Goal: Information Seeking & Learning: Learn about a topic

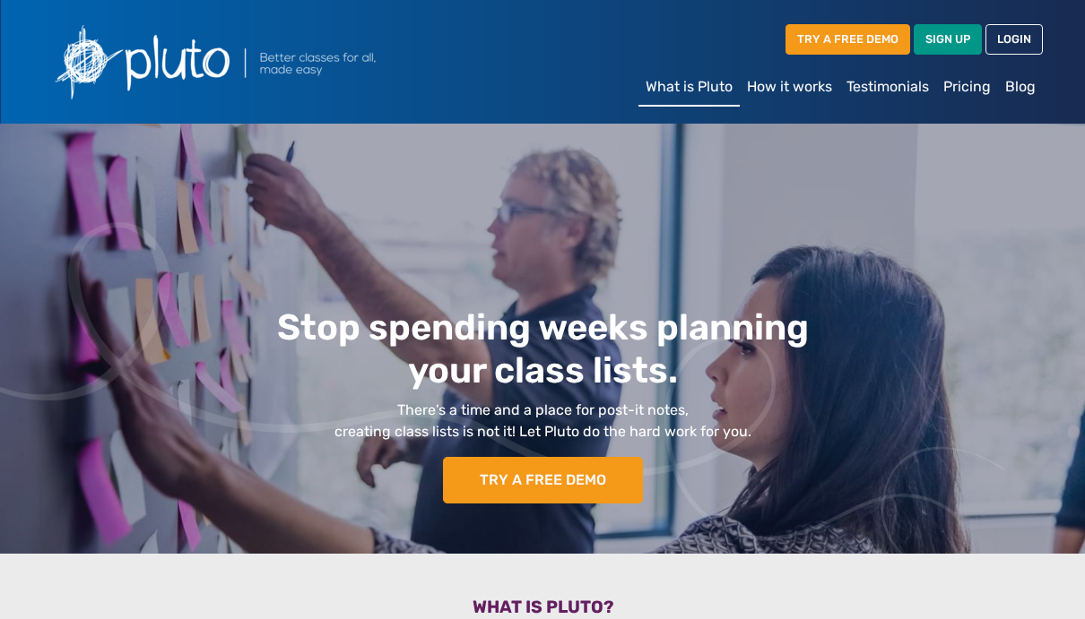
click at [797, 84] on link "How it works" at bounding box center [790, 87] width 100 height 36
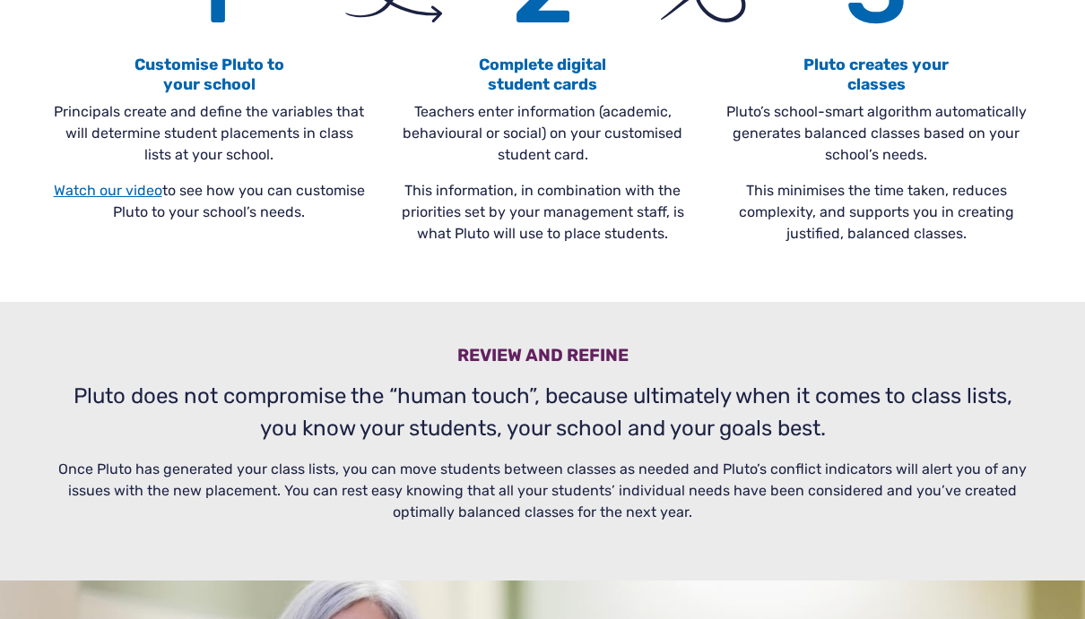
scroll to position [662, 0]
click at [629, 111] on p "Teachers enter information (academic, behavioural or social) on your customised…" at bounding box center [542, 134] width 312 height 65
drag, startPoint x: 413, startPoint y: 142, endPoint x: 494, endPoint y: 134, distance: 81.0
click at [416, 141] on p "Teachers enter information (academic, behavioural or social) on your customised…" at bounding box center [542, 134] width 312 height 65
click at [606, 258] on div "2 Complete digital student cards Teachers enter information (academic, behaviou…" at bounding box center [542, 94] width 333 height 331
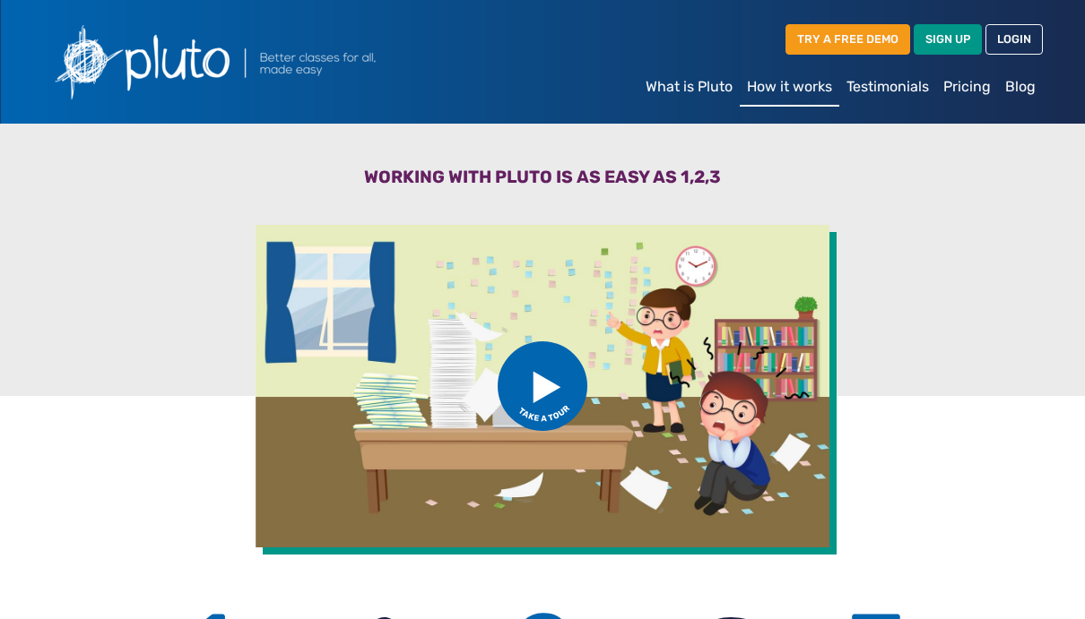
scroll to position [4, 0]
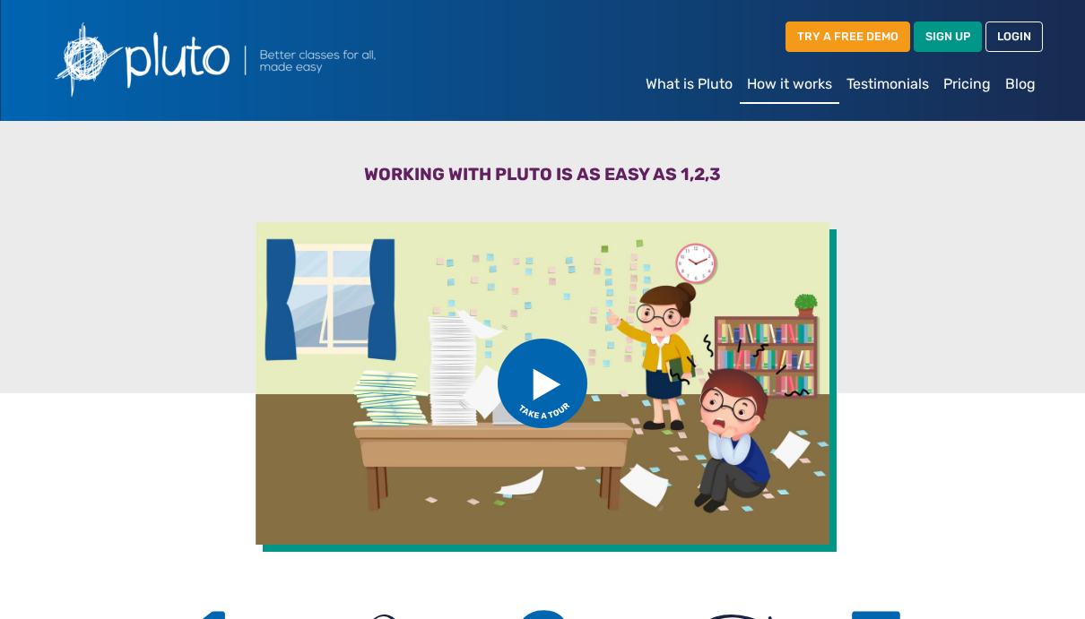
click at [905, 88] on link "Testimonials" at bounding box center [887, 84] width 97 height 36
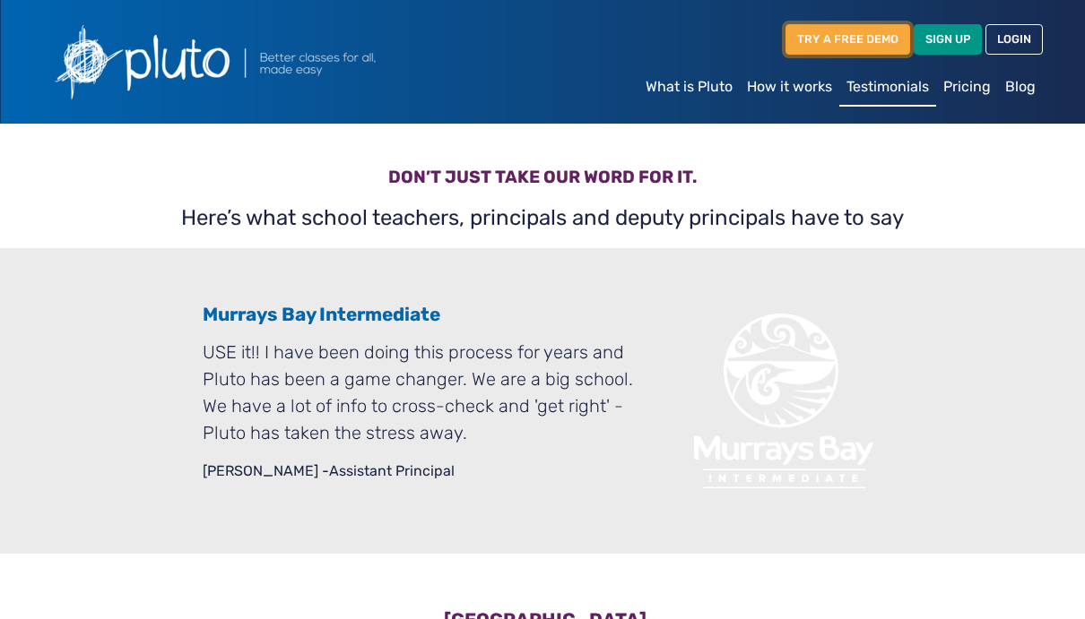
click at [880, 47] on link "TRY A FREE DEMO" at bounding box center [847, 39] width 125 height 30
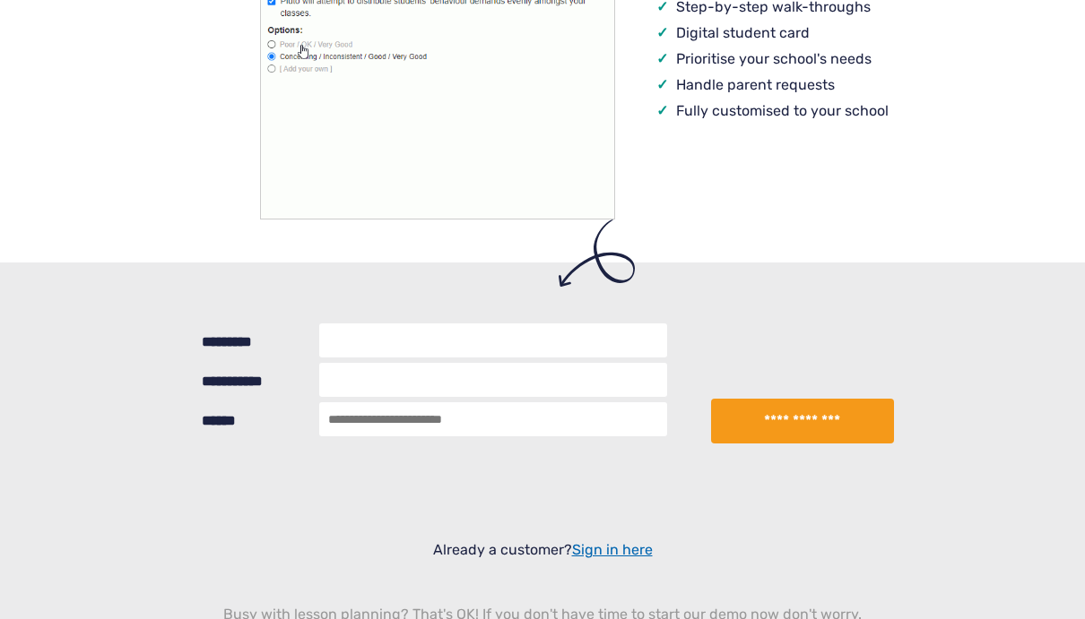
click at [792, 254] on div "Benefits Galore Easy-to-use platform Step-by-step walk-throughs Digital student…" at bounding box center [542, 40] width 1022 height 445
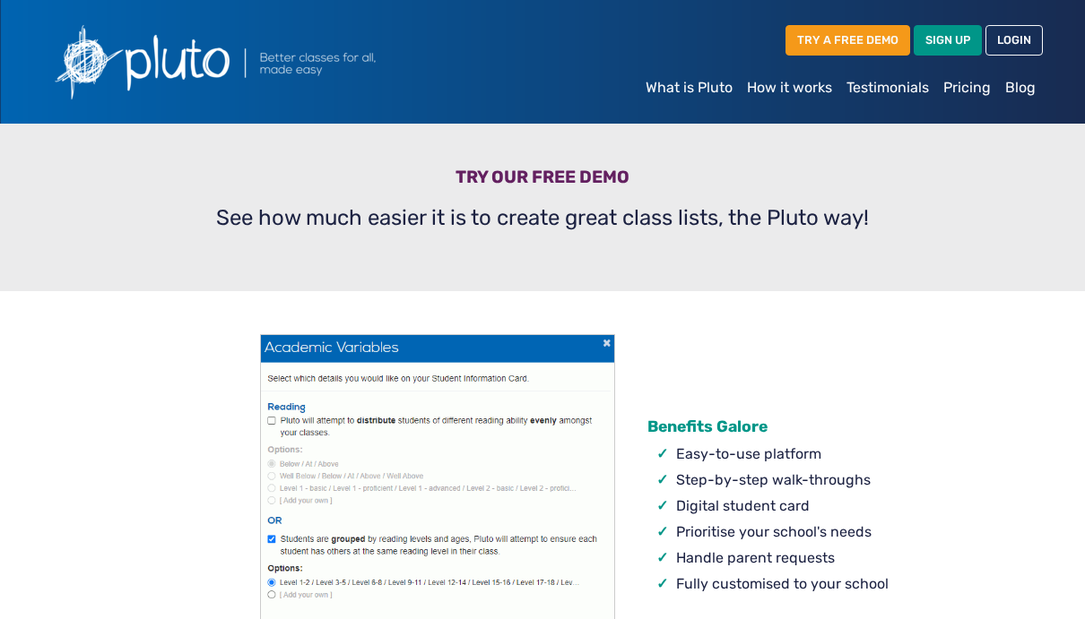
click at [608, 35] on div "TRY A FREE DEMO SIGN UP LOGIN" at bounding box center [709, 43] width 667 height 51
